Goal: Information Seeking & Learning: Understand process/instructions

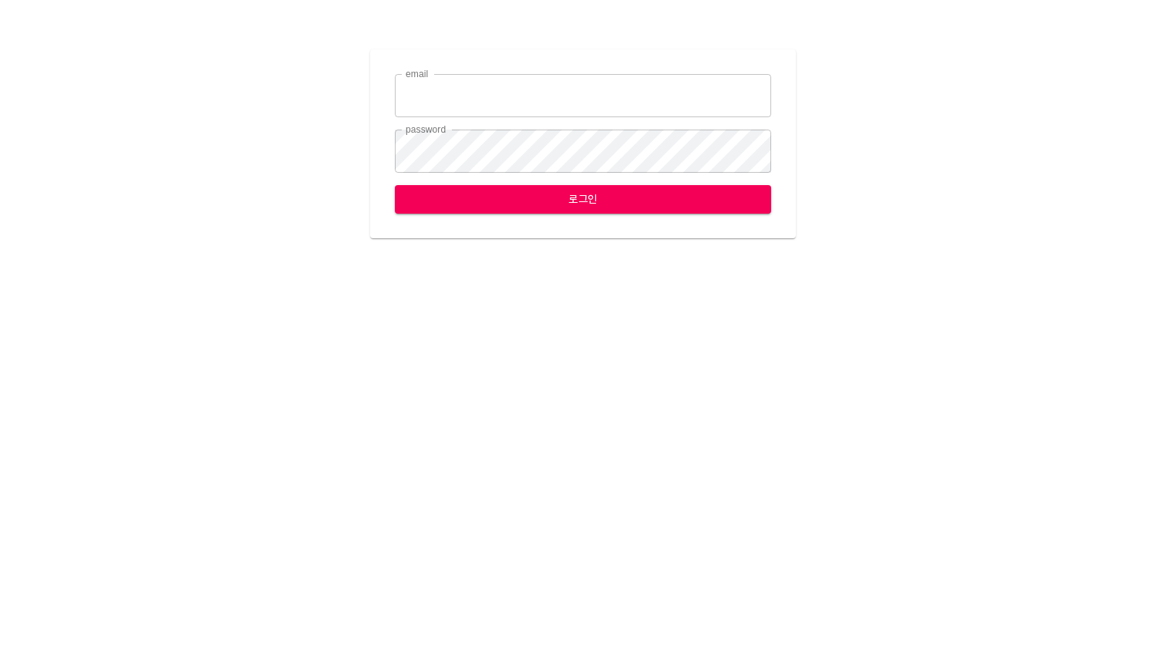
type input "[EMAIL_ADDRESS][DOMAIN_NAME]"
click at [715, 204] on span "로그인" at bounding box center [583, 199] width 352 height 19
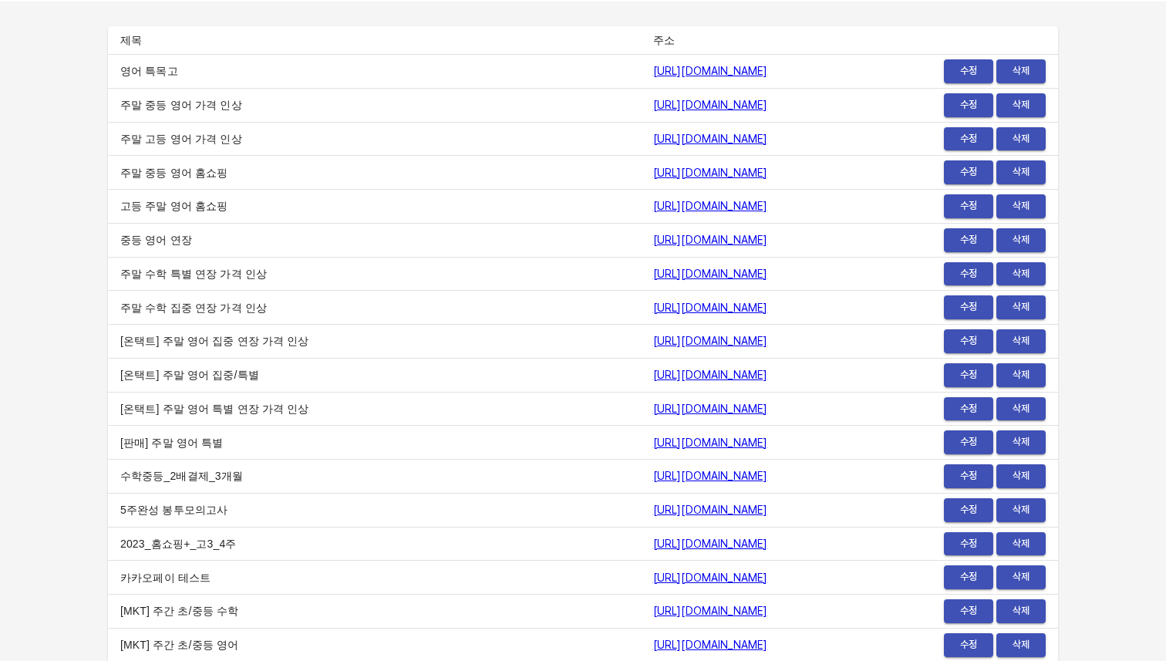
scroll to position [52, 0]
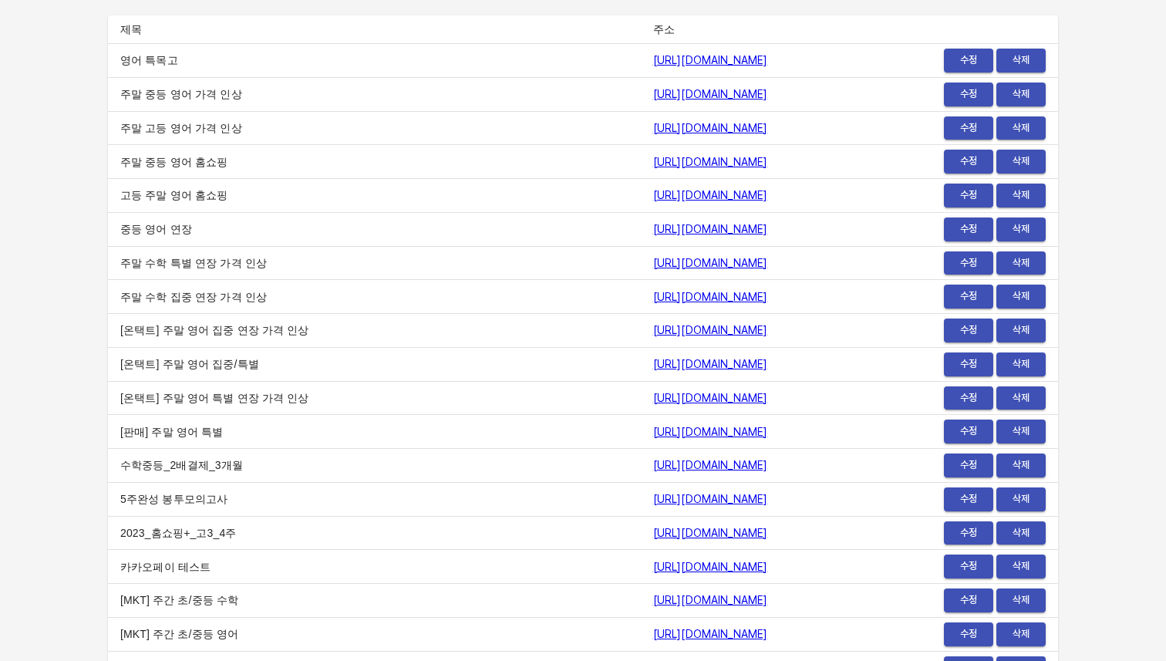
click at [708, 226] on link "https://payment.mildang.kr/english/middleSchool/extension" at bounding box center [710, 229] width 115 height 12
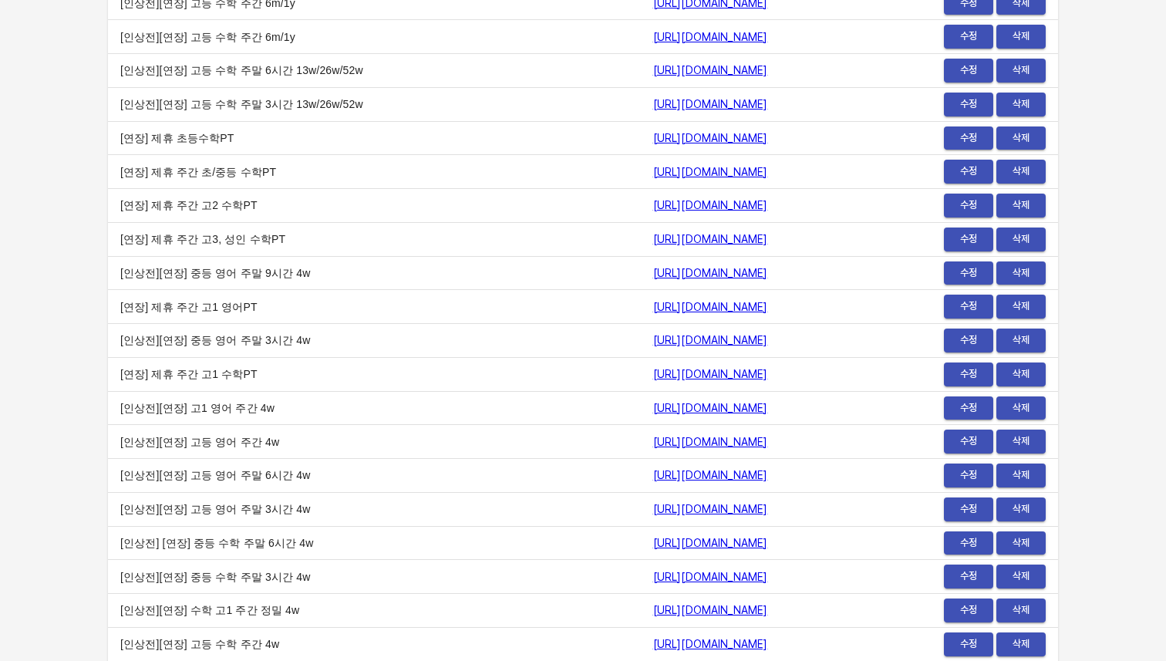
scroll to position [7583, 0]
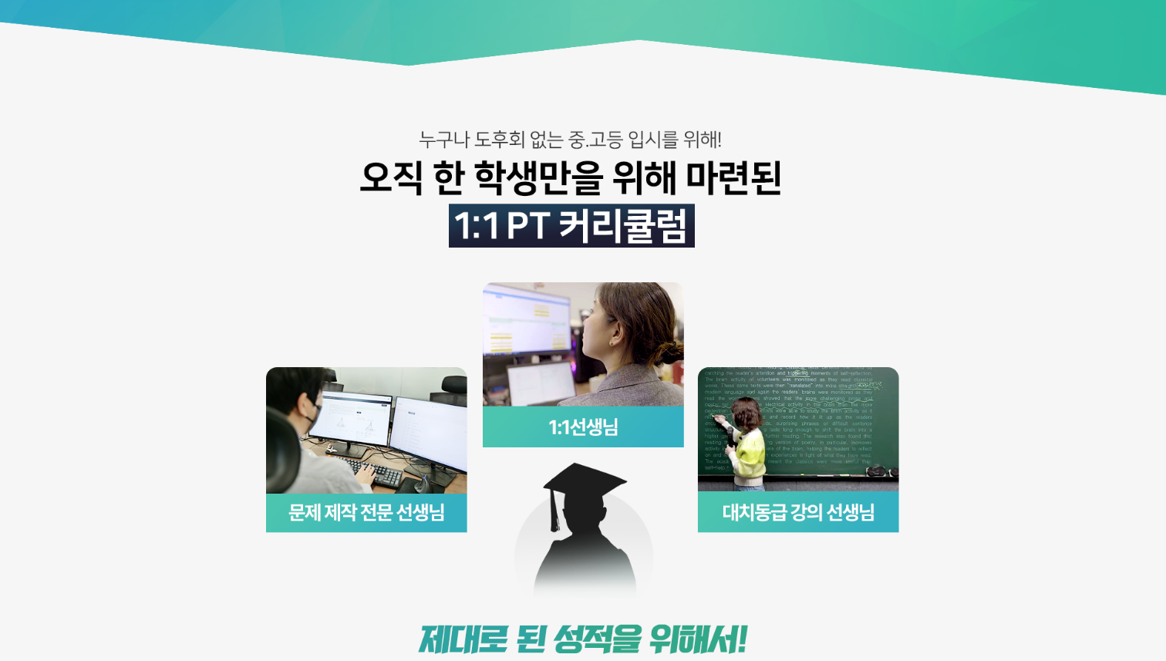
scroll to position [4043, 0]
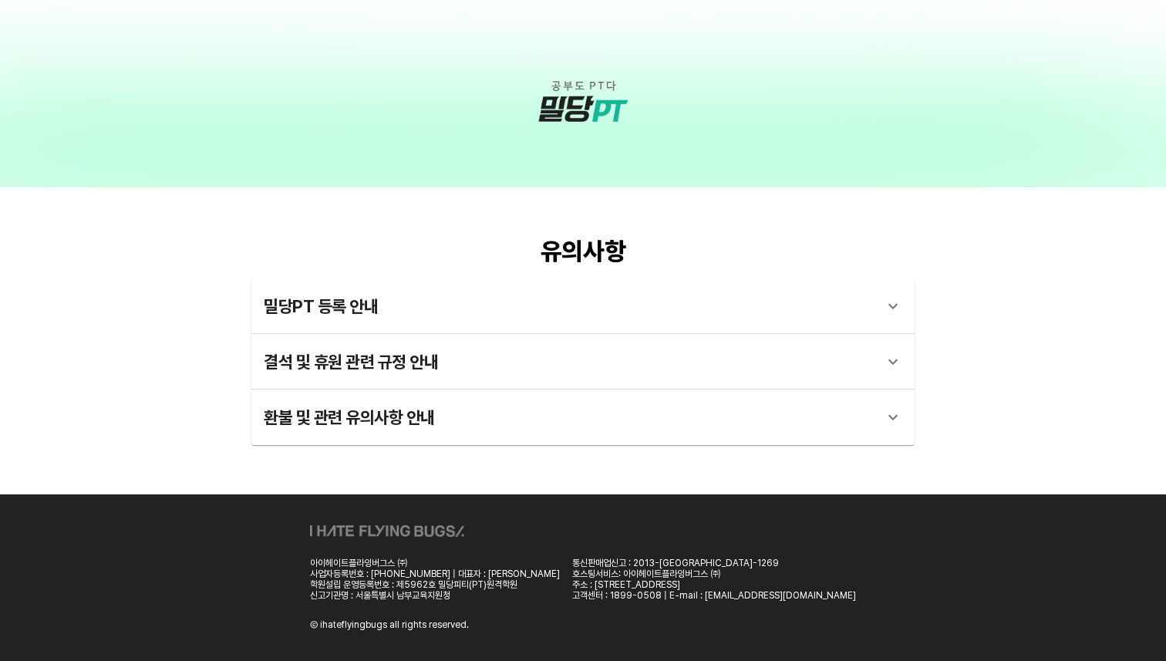
click at [627, 296] on div "밀당PT 등록 안내" at bounding box center [569, 306] width 611 height 37
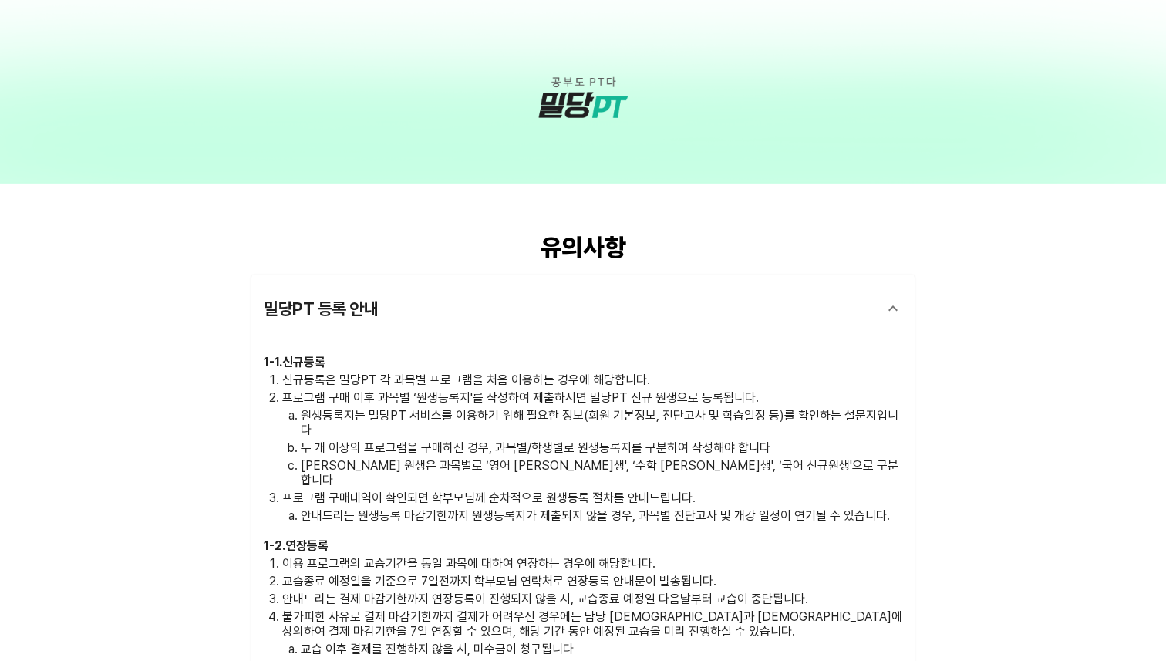
click at [627, 296] on div "밀당PT 등록 안내" at bounding box center [569, 308] width 611 height 37
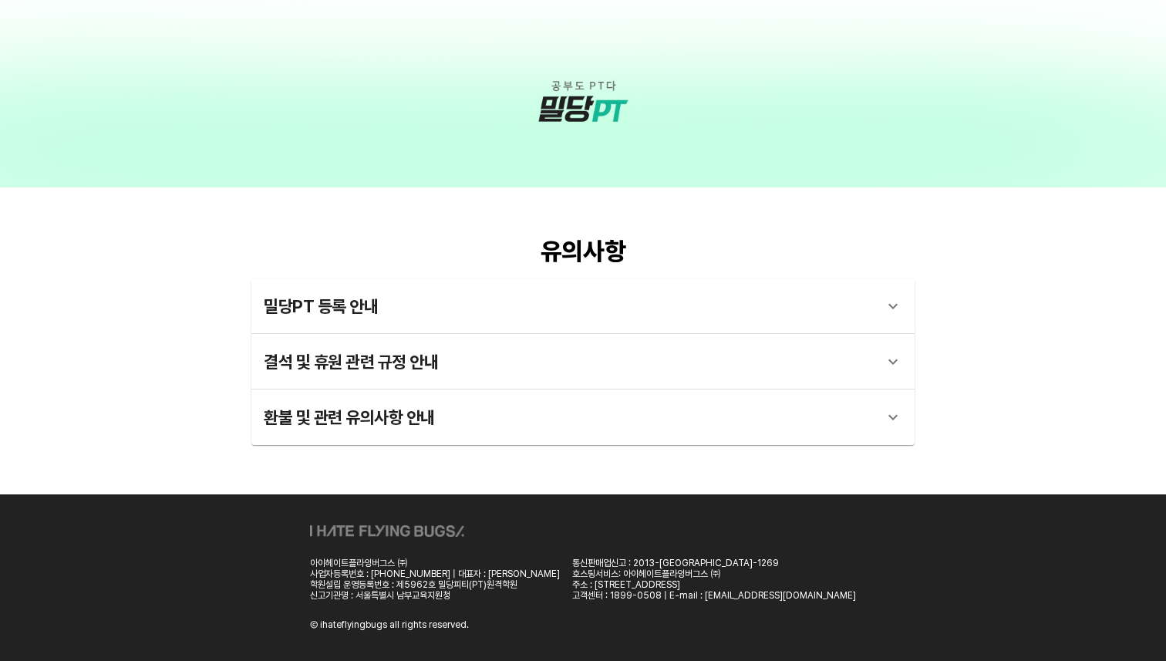
click at [592, 364] on div "결석 및 휴원 관련 규정 안내" at bounding box center [569, 361] width 611 height 37
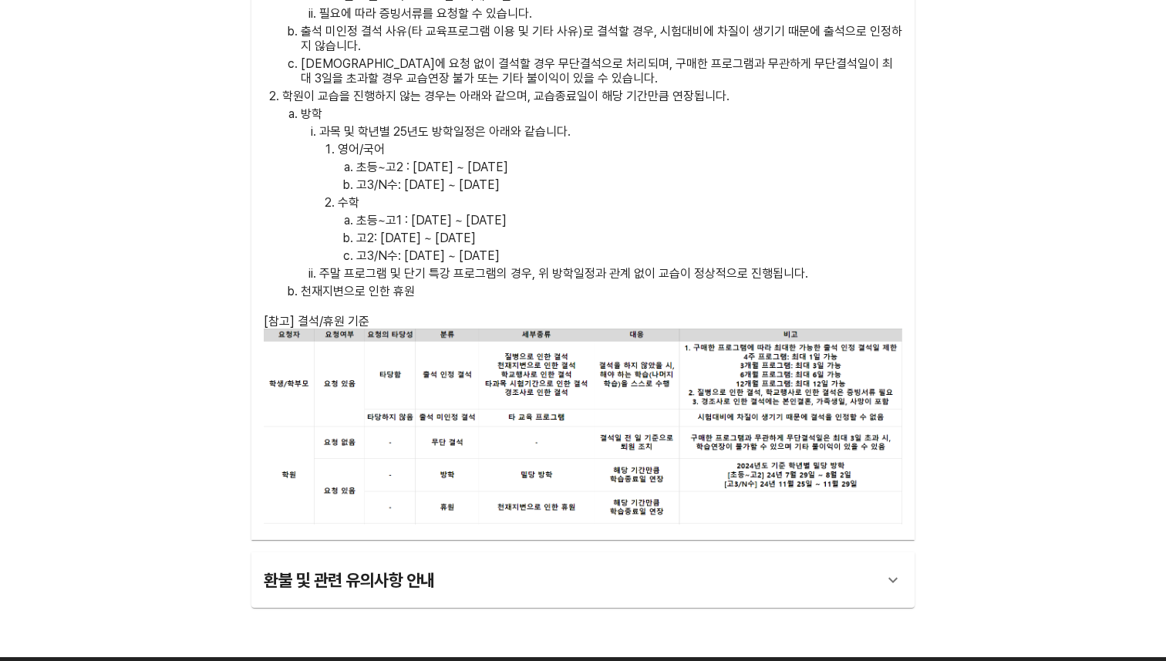
scroll to position [4868, 0]
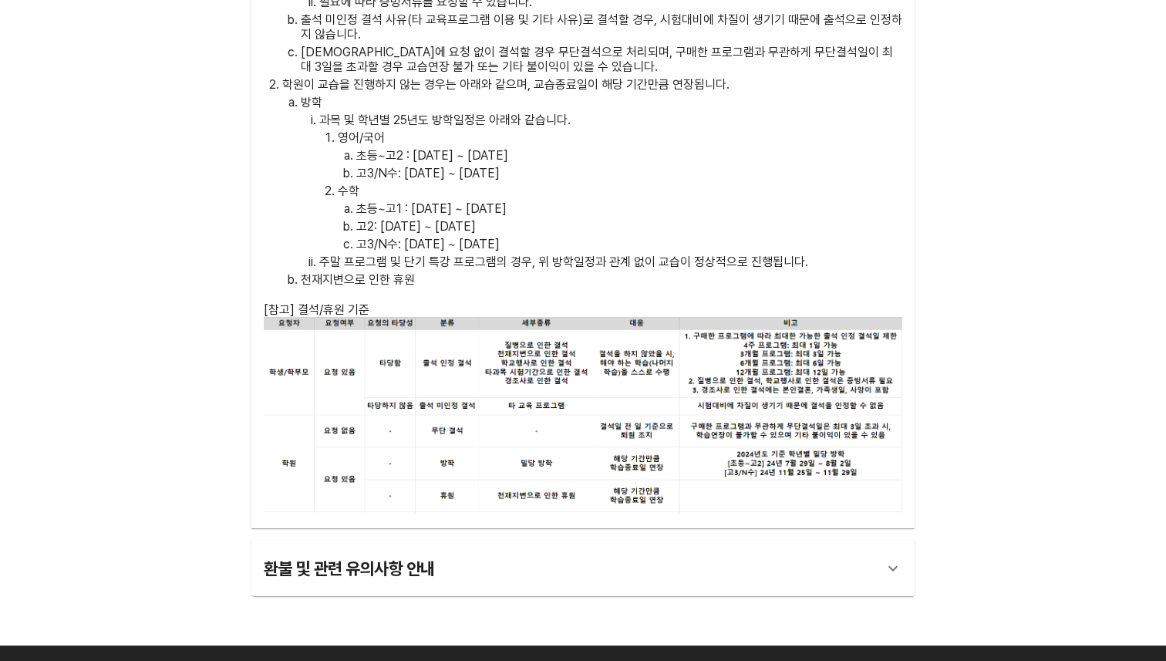
click at [565, 540] on div "환불 및 관련 유의사항 안내" at bounding box center [582, 568] width 663 height 56
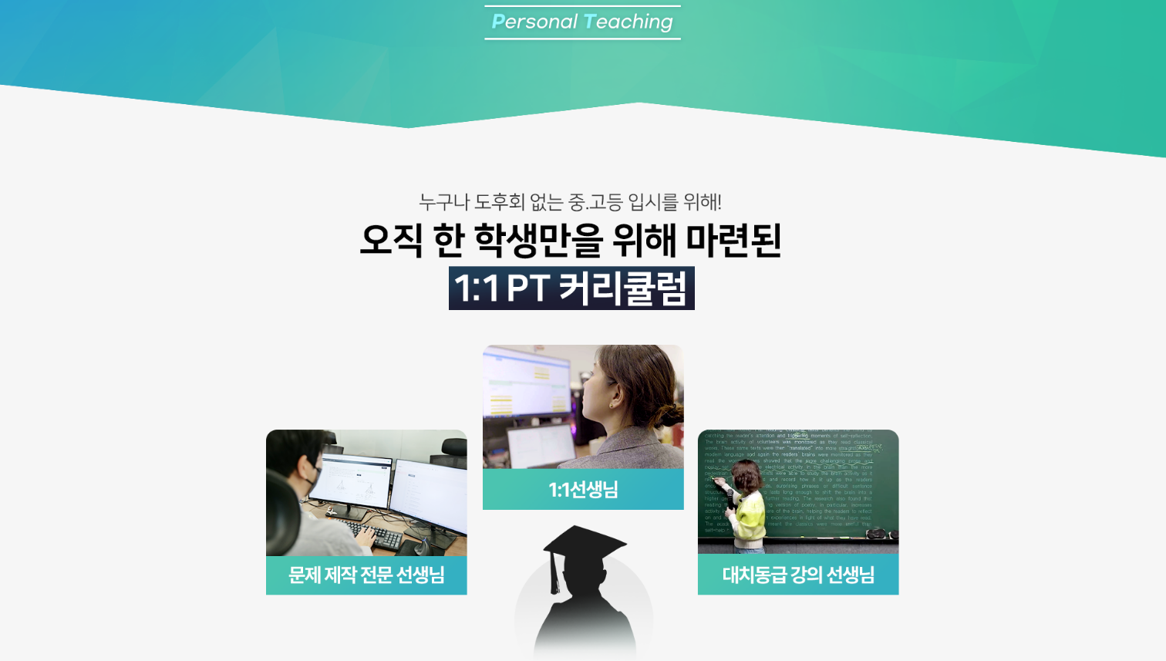
scroll to position [0, 0]
